Goal: Information Seeking & Learning: Learn about a topic

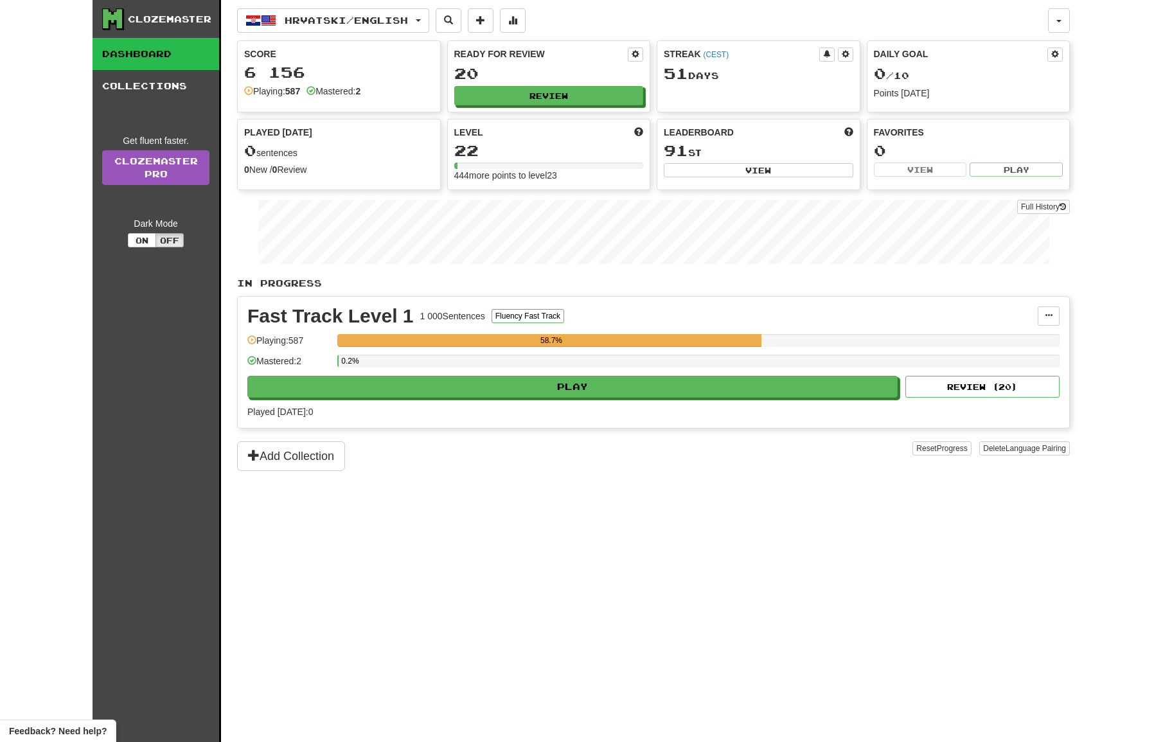
click at [602, 375] on div "0.2%" at bounding box center [698, 365] width 722 height 21
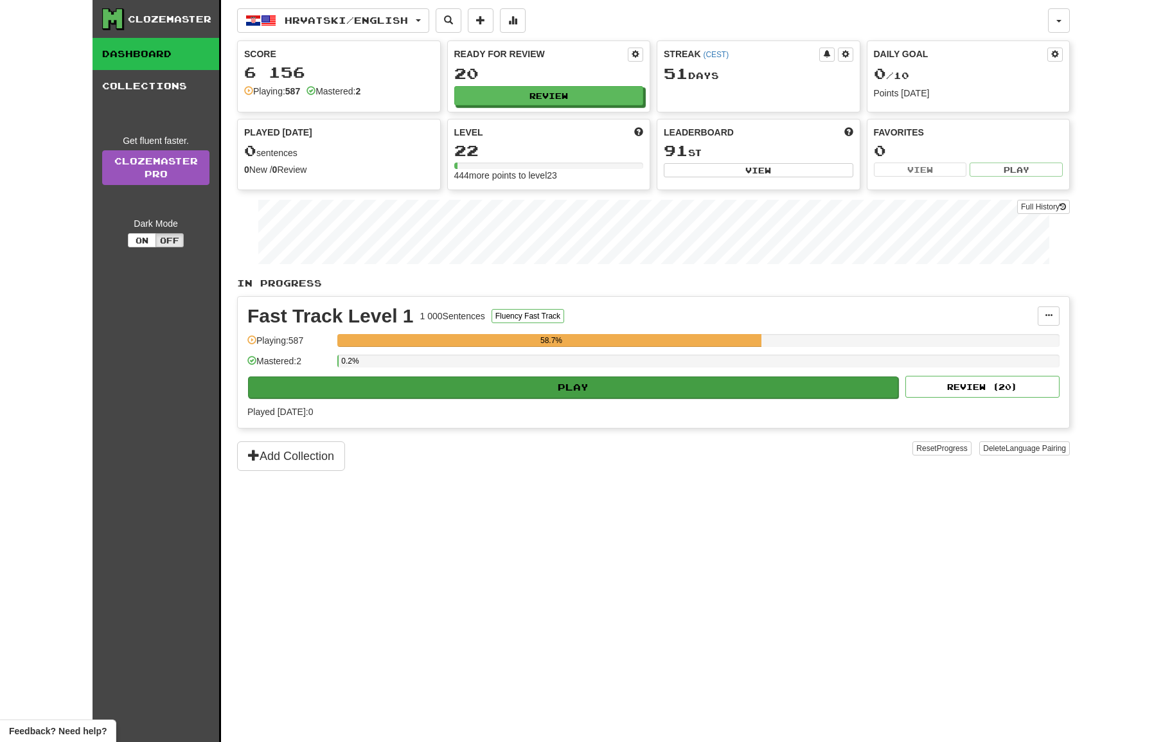
click at [598, 381] on button "Play" at bounding box center [573, 388] width 650 height 22
select select "**"
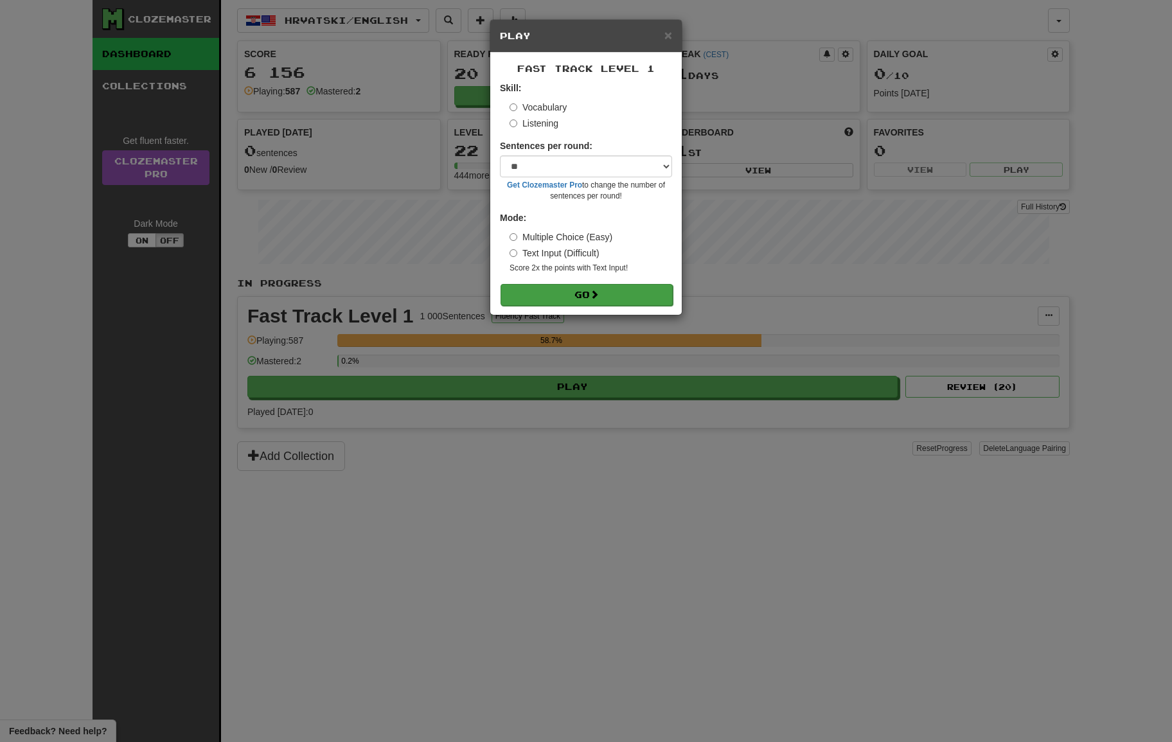
click at [603, 298] on button "Go" at bounding box center [587, 295] width 172 height 22
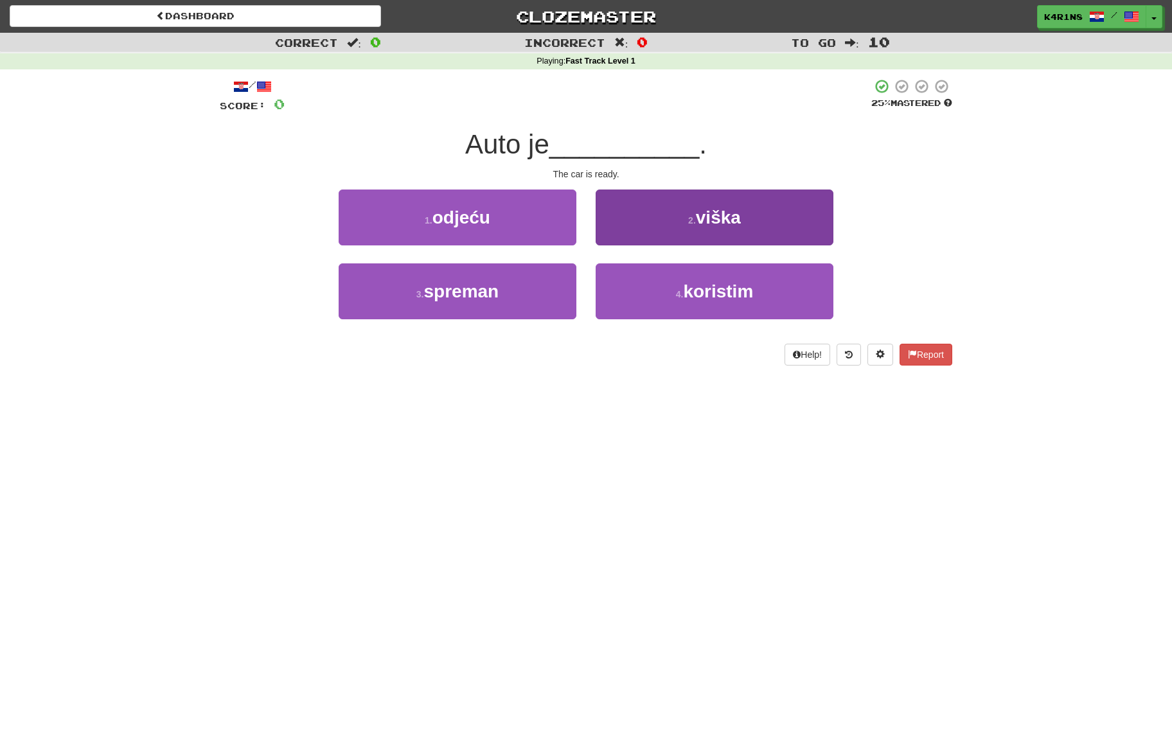
click at [693, 222] on small "2 ." at bounding box center [692, 220] width 8 height 10
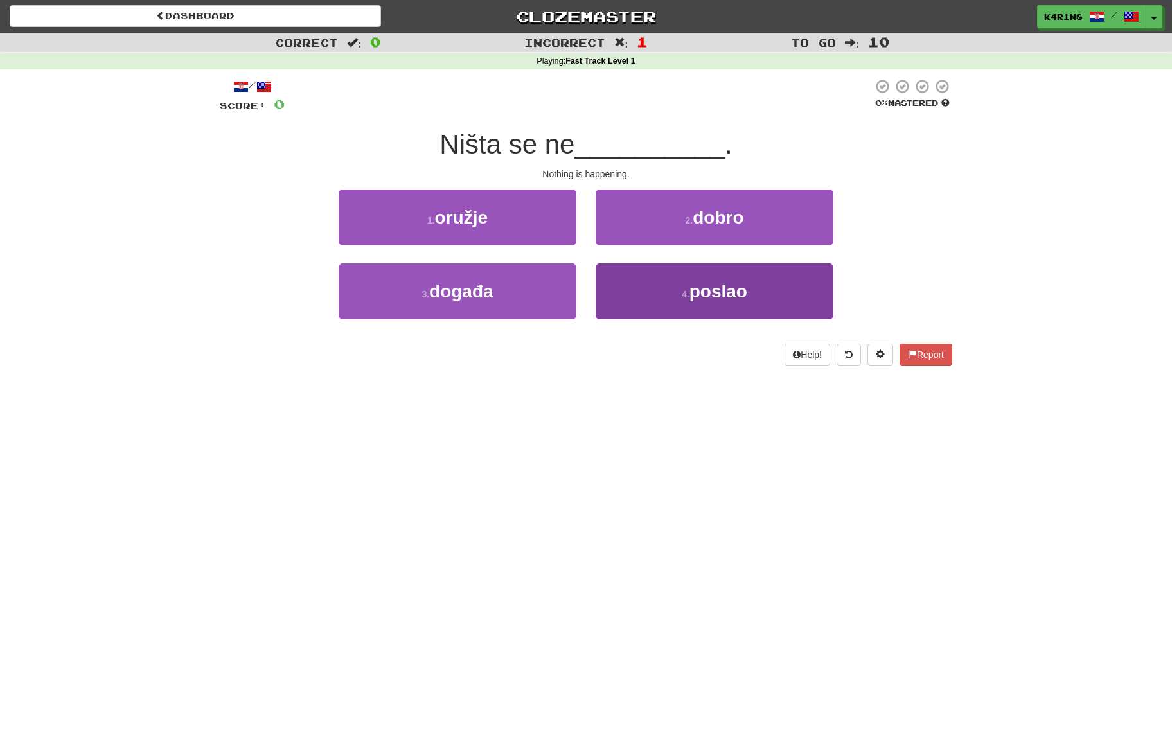
click at [688, 290] on small "4 ." at bounding box center [686, 294] width 8 height 10
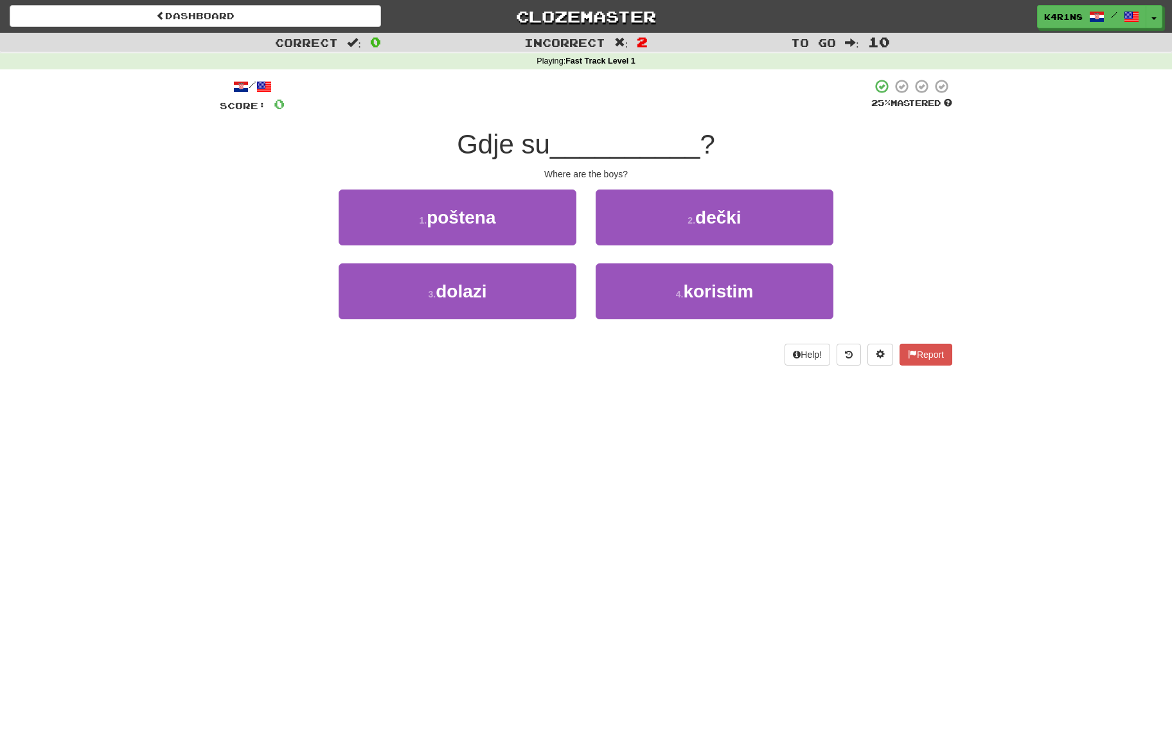
click at [693, 256] on div "2 . dečki" at bounding box center [714, 227] width 257 height 74
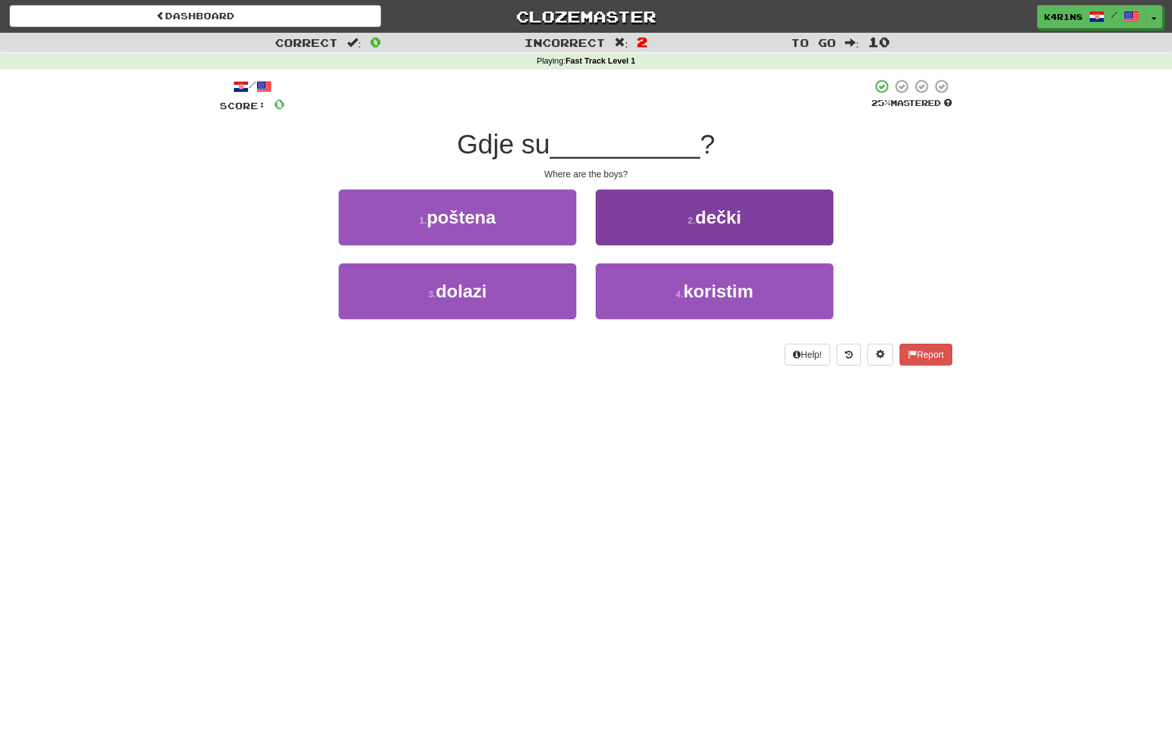
click at [695, 231] on button "2 . dečki" at bounding box center [715, 218] width 238 height 56
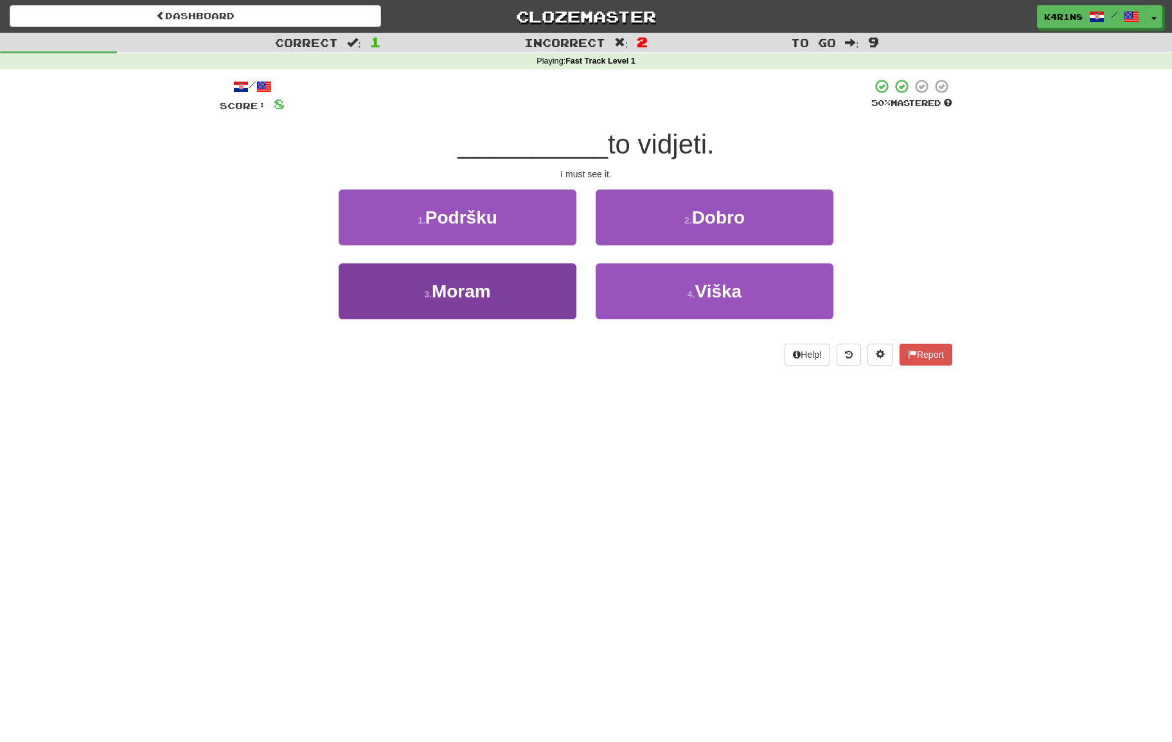
click at [510, 290] on button "3 . [GEOGRAPHIC_DATA]" at bounding box center [458, 291] width 238 height 56
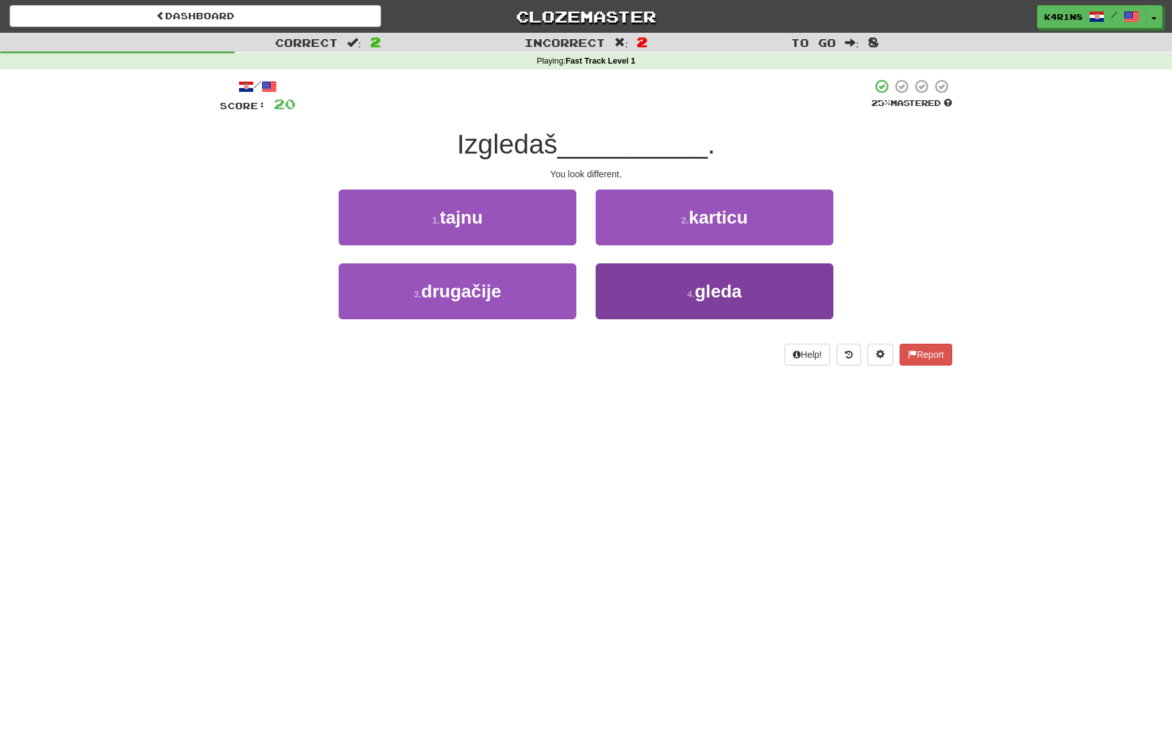
click at [698, 284] on span "gleda" at bounding box center [718, 291] width 47 height 20
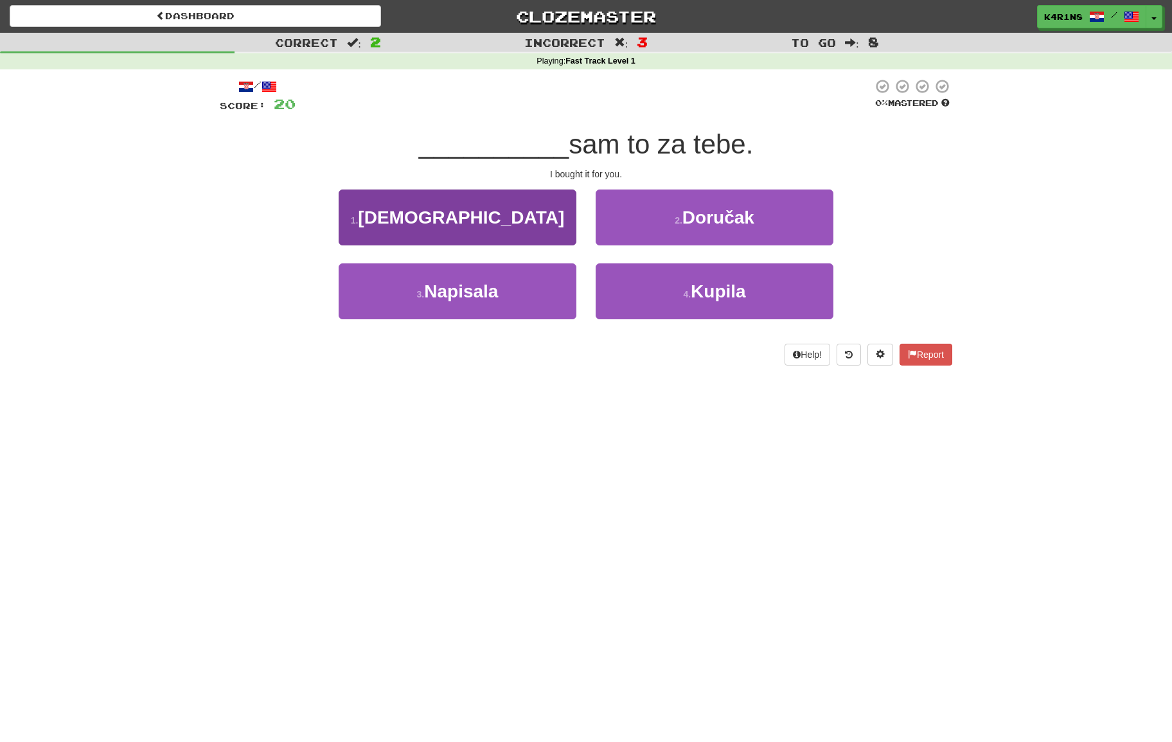
click at [488, 199] on button "1 . [DEMOGRAPHIC_DATA]" at bounding box center [458, 218] width 238 height 56
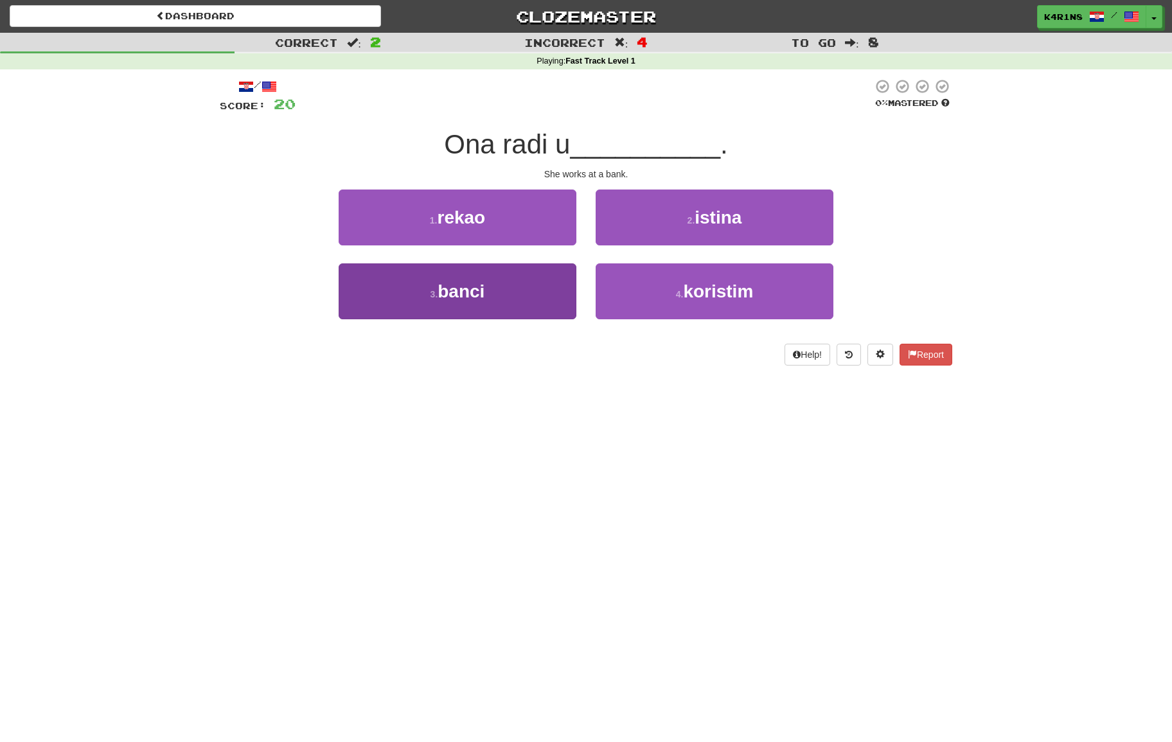
click at [487, 273] on button "3 . banci" at bounding box center [458, 291] width 238 height 56
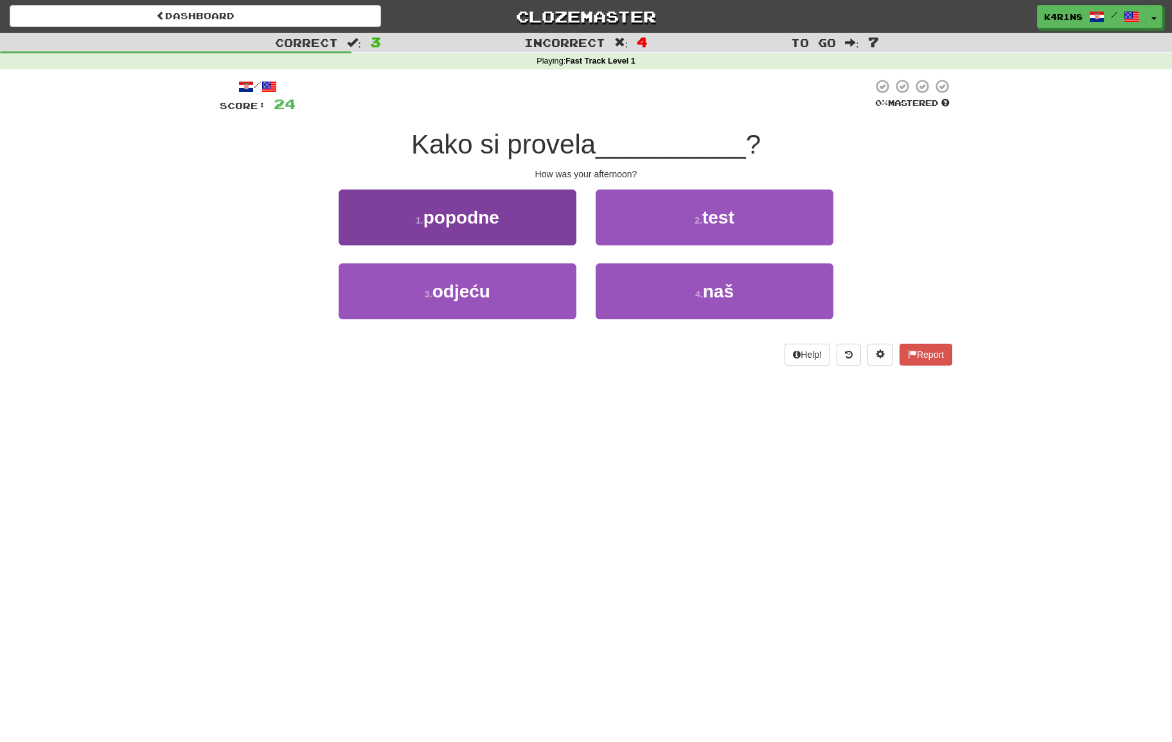
click at [512, 215] on button "1 . popodne" at bounding box center [458, 218] width 238 height 56
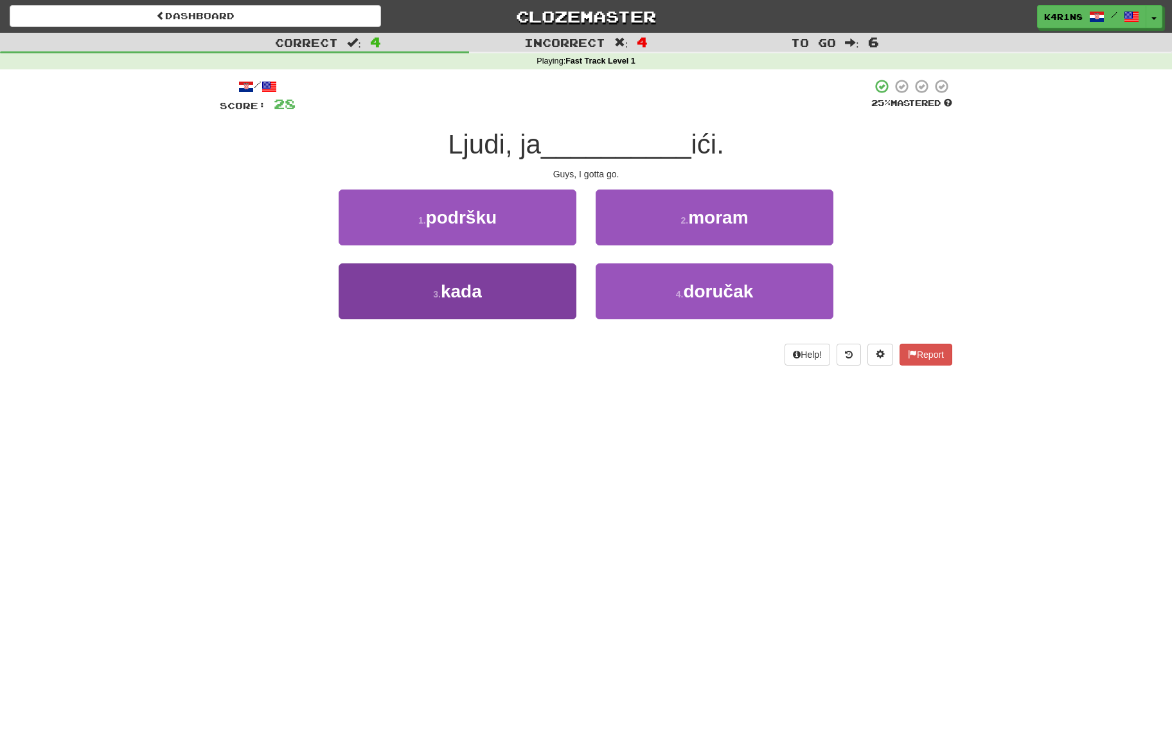
click at [543, 280] on button "3 . kada" at bounding box center [458, 291] width 238 height 56
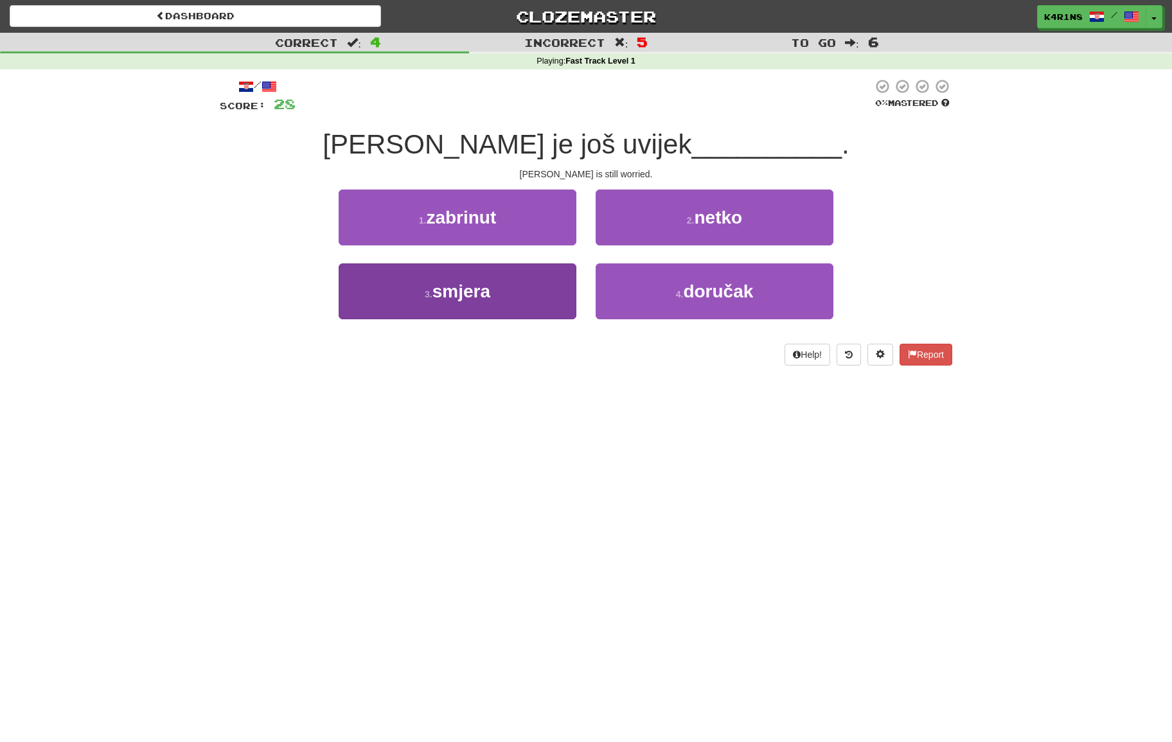
click at [538, 283] on button "3 . smjera" at bounding box center [458, 291] width 238 height 56
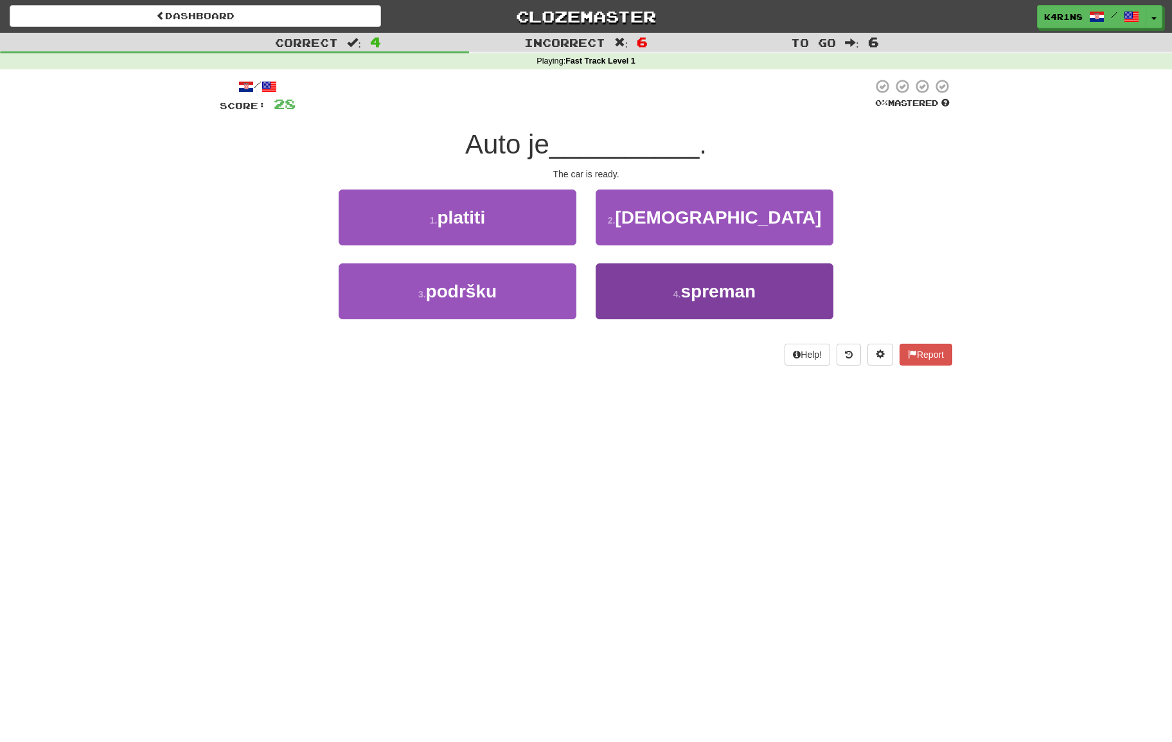
click at [724, 287] on span "spreman" at bounding box center [718, 291] width 75 height 20
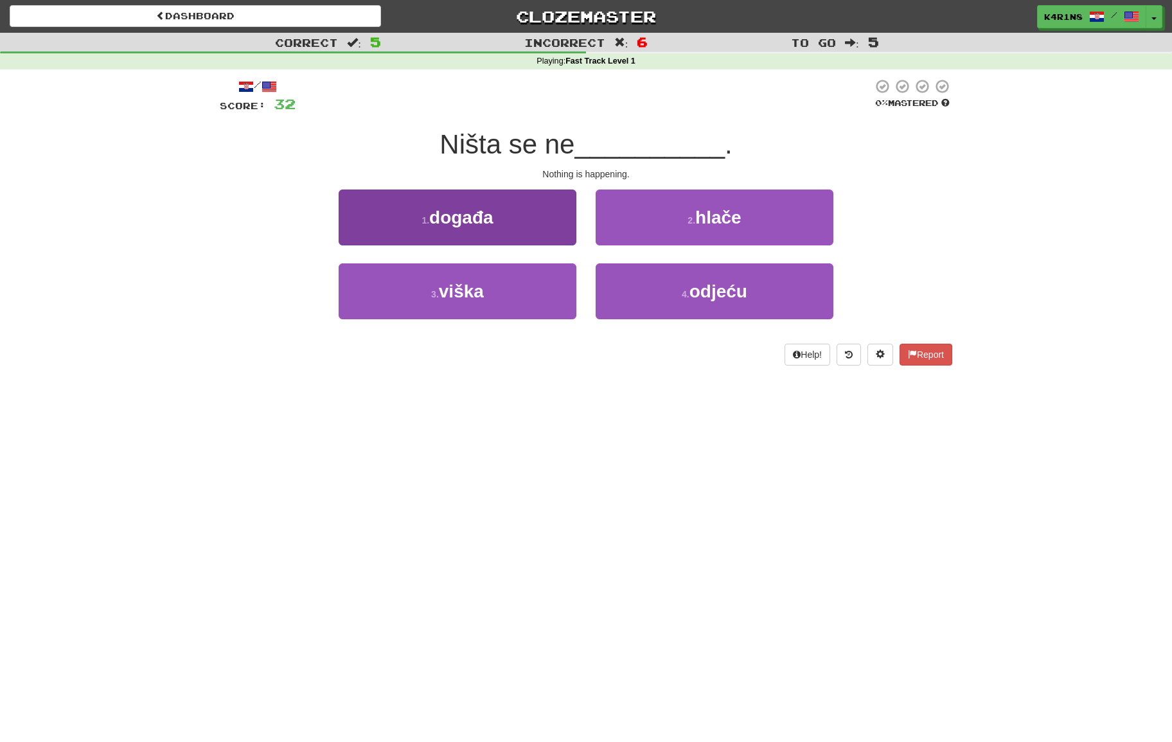
click at [536, 219] on button "1 . događa" at bounding box center [458, 218] width 238 height 56
click at [506, 205] on button "1 . drugačije" at bounding box center [458, 218] width 238 height 56
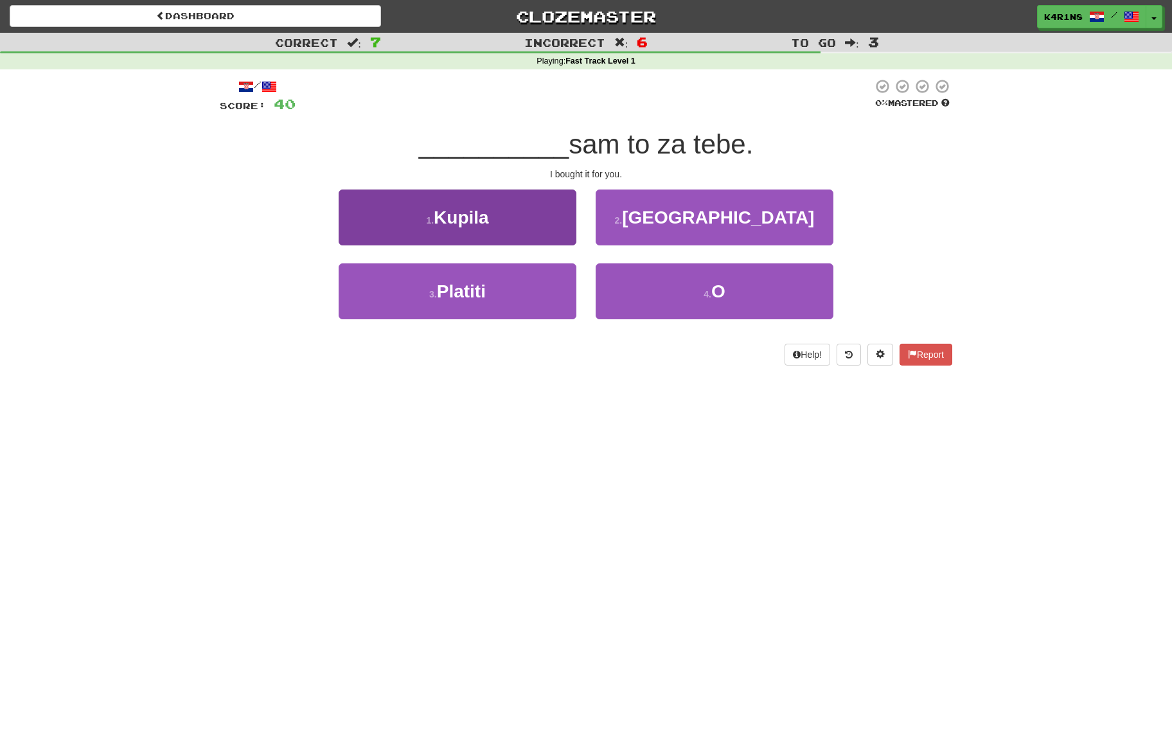
click at [510, 207] on button "1 . [GEOGRAPHIC_DATA]" at bounding box center [458, 218] width 238 height 56
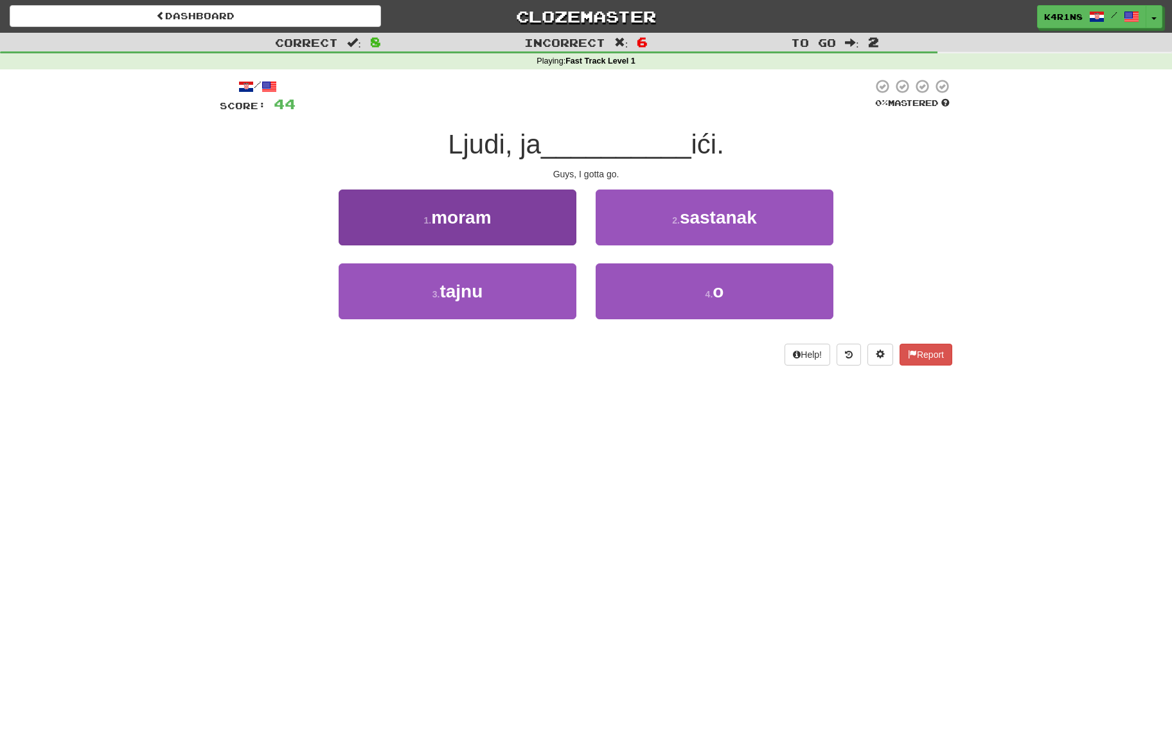
click at [535, 211] on button "1 . moram" at bounding box center [458, 218] width 238 height 56
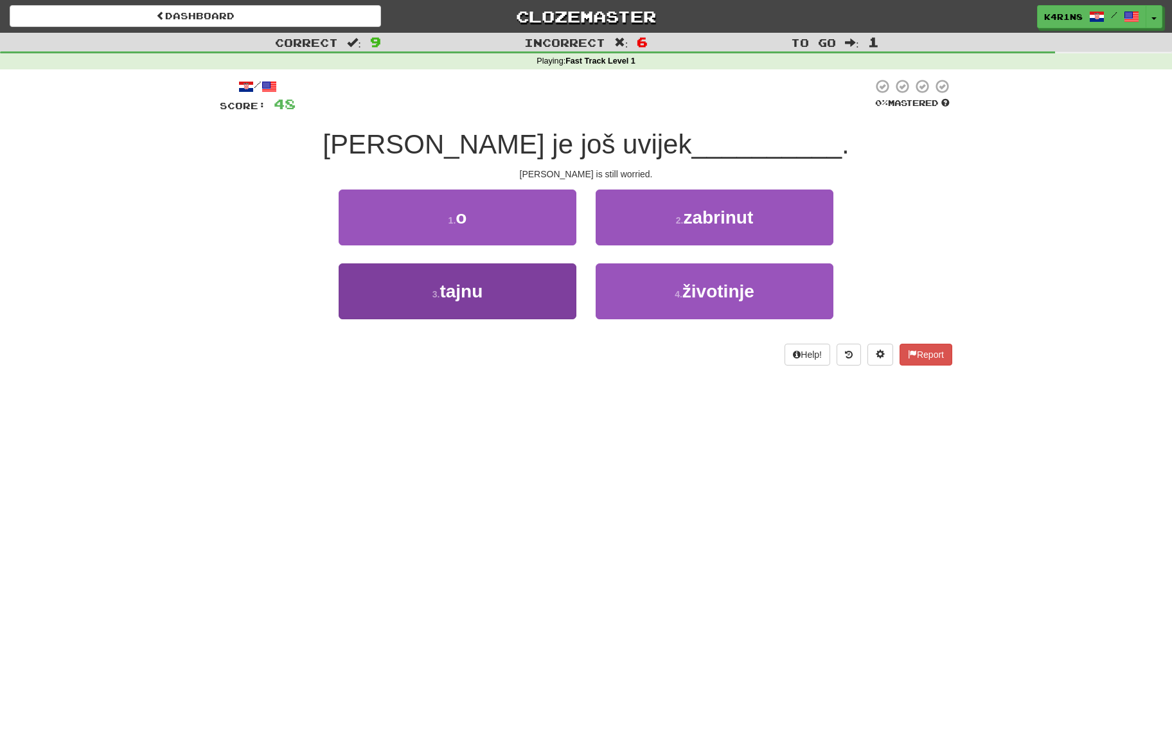
click at [503, 280] on button "3 . tajnu" at bounding box center [458, 291] width 238 height 56
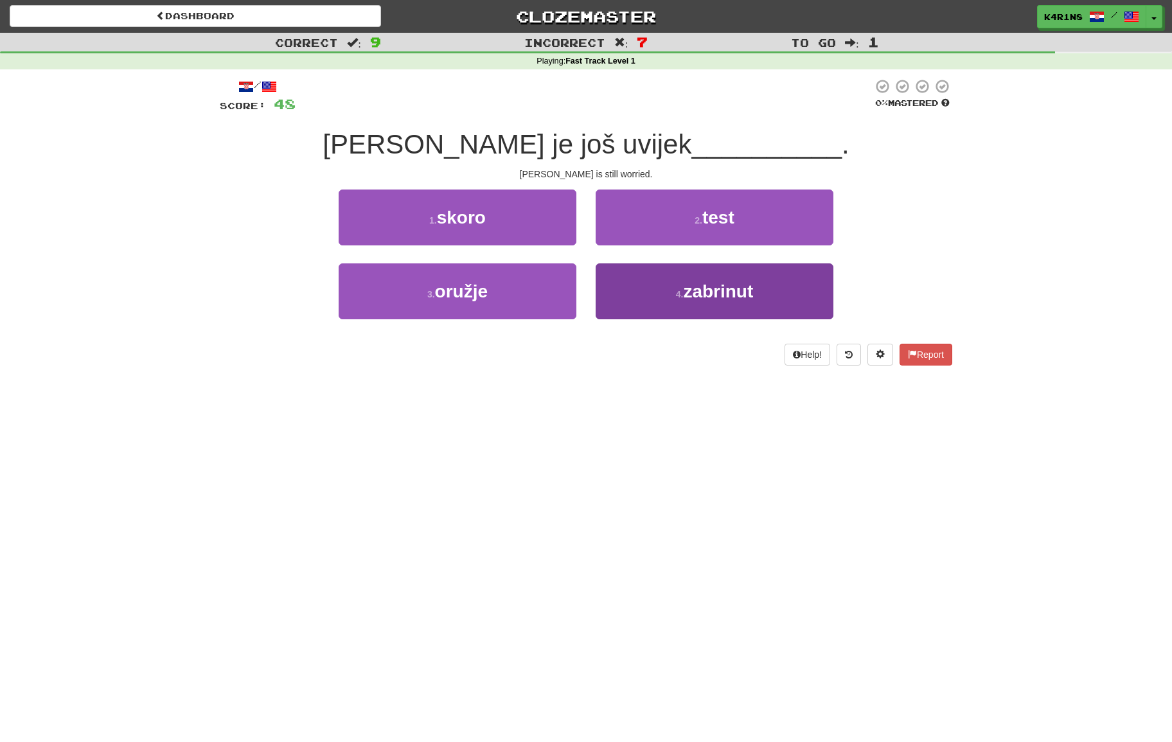
click at [699, 281] on span "zabrinut" at bounding box center [718, 291] width 70 height 20
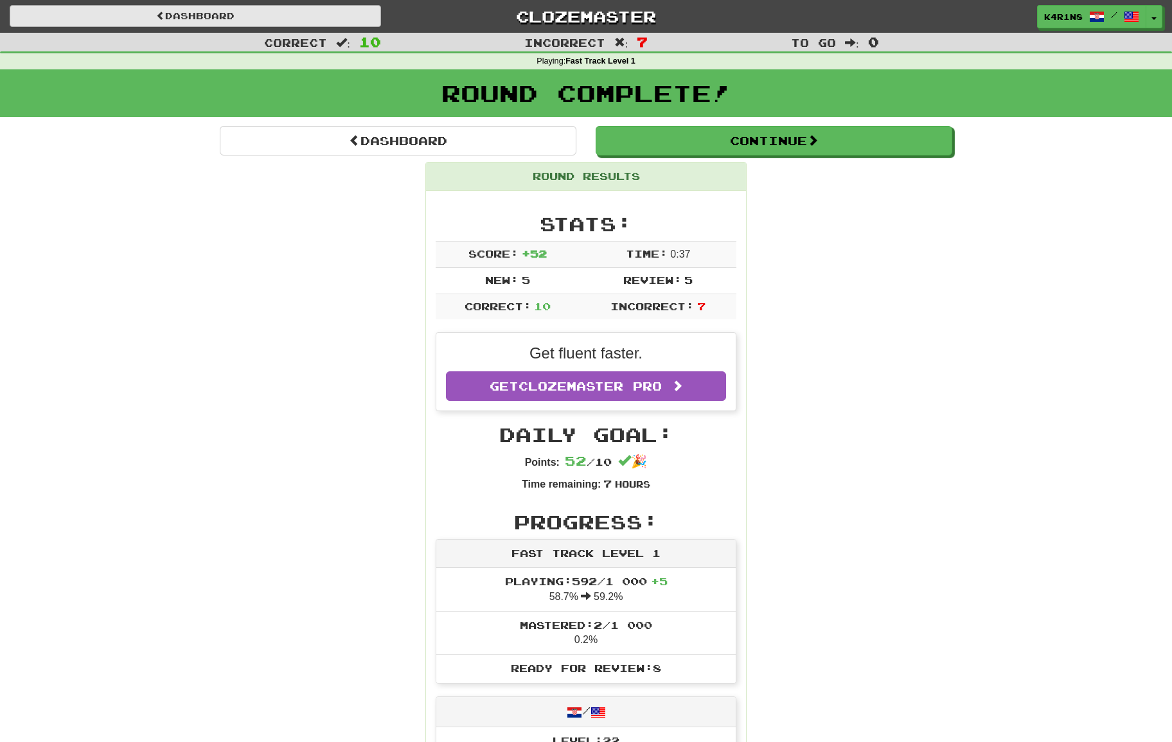
click at [309, 6] on link "Dashboard" at bounding box center [195, 16] width 371 height 22
